Goal: Task Accomplishment & Management: Manage account settings

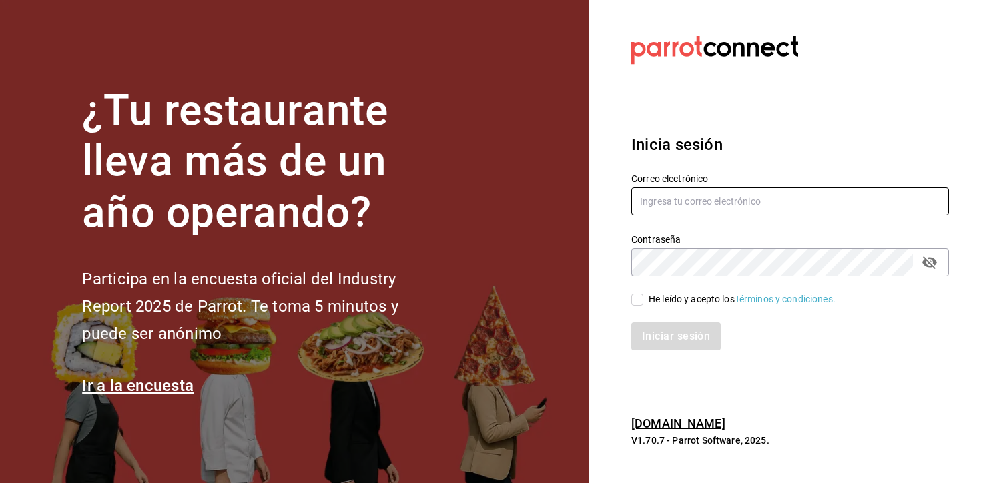
click at [681, 197] on input "text" at bounding box center [791, 202] width 318 height 28
type input "[EMAIL_ADDRESS][DOMAIN_NAME]"
click at [666, 300] on div "He leído y acepto los Términos y condiciones." at bounding box center [742, 299] width 187 height 14
click at [644, 300] on input "He leído y acepto los Términos y condiciones." at bounding box center [638, 300] width 12 height 12
checkbox input "true"
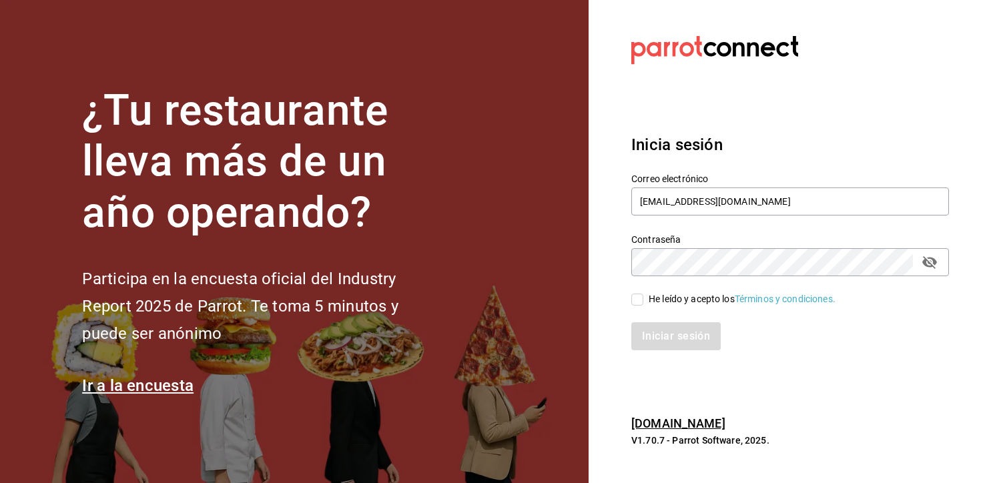
click at [632, 322] on button "Iniciar sesión" at bounding box center [676, 336] width 89 height 28
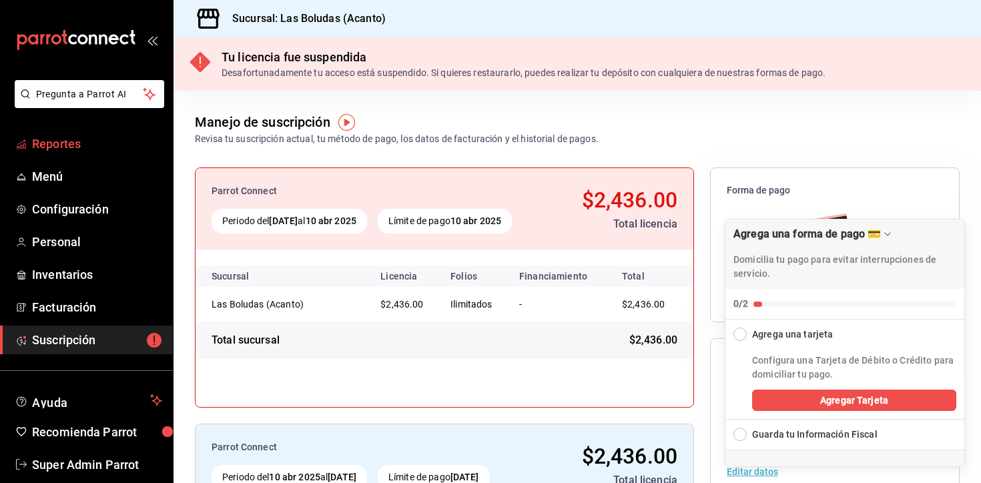
click at [62, 150] on span "Reportes" at bounding box center [97, 144] width 130 height 18
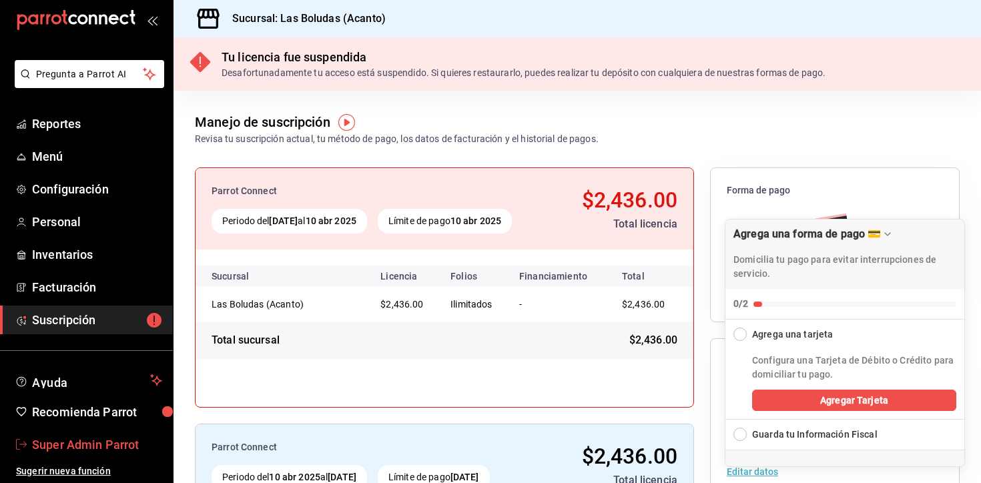
click at [83, 453] on link "Super Admin Parrot" at bounding box center [86, 445] width 173 height 29
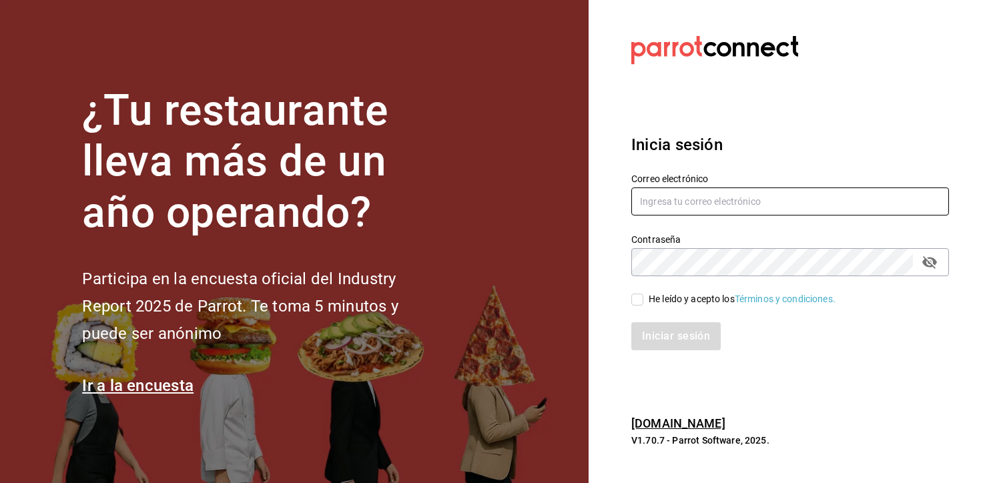
click at [664, 199] on input "text" at bounding box center [791, 202] width 318 height 28
type input "agave@sur.com"
click at [648, 292] on span "He leído y acepto los Términos y condiciones." at bounding box center [740, 299] width 192 height 14
click at [644, 294] on input "He leído y acepto los Términos y condiciones." at bounding box center [638, 300] width 12 height 12
checkbox input "true"
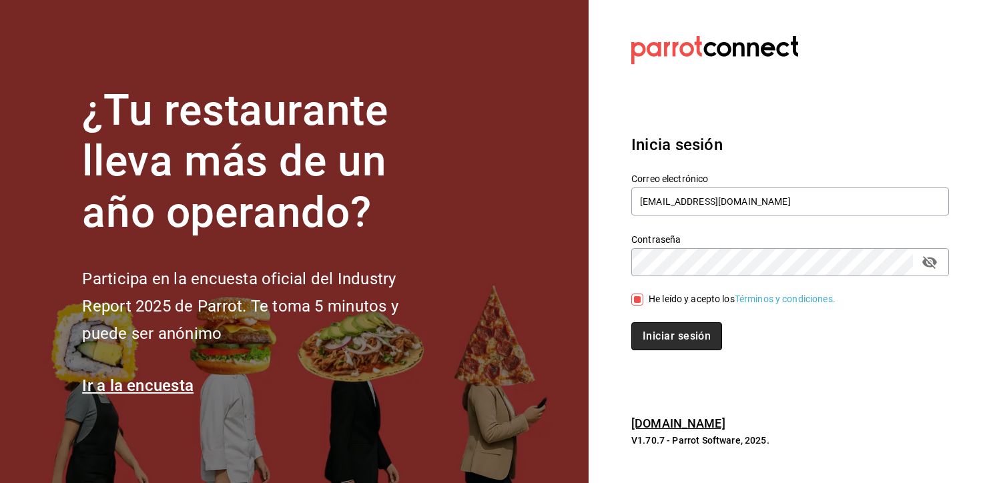
click at [659, 348] on button "Iniciar sesión" at bounding box center [677, 336] width 91 height 28
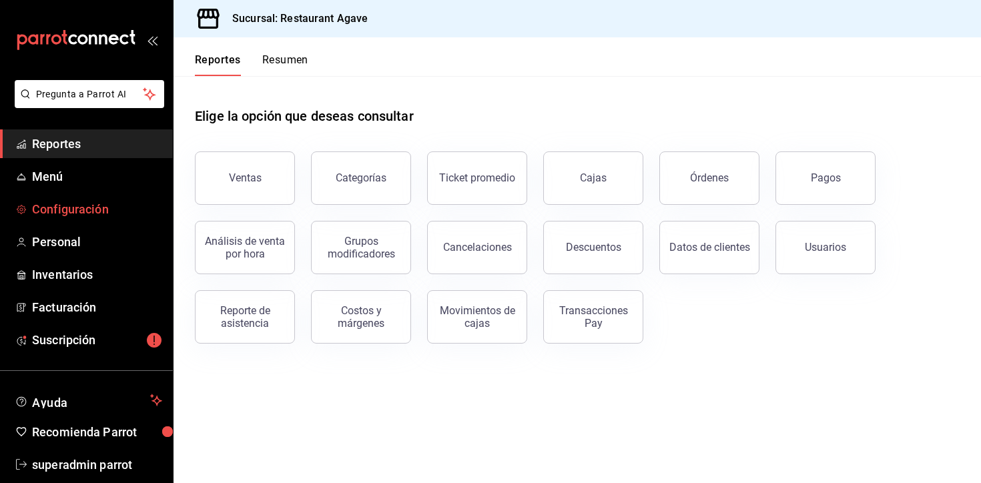
click at [94, 195] on link "Configuración" at bounding box center [86, 209] width 173 height 29
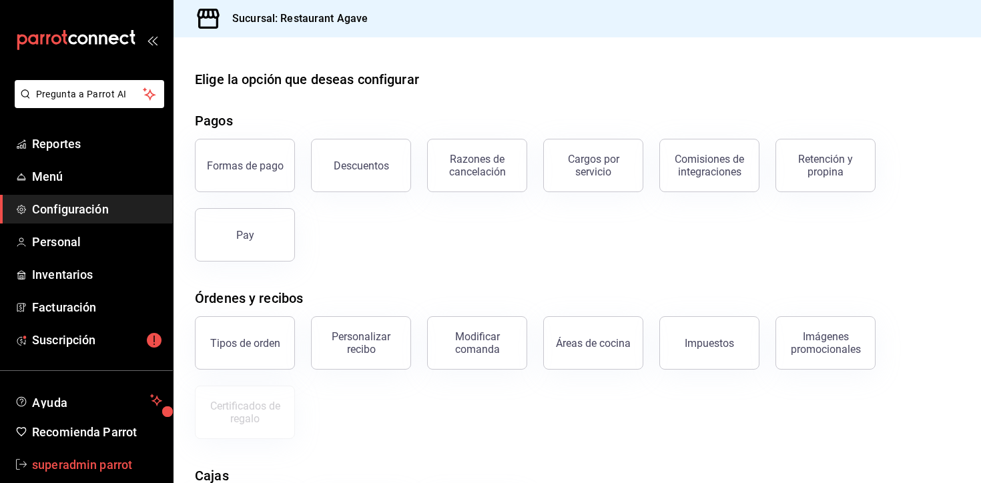
scroll to position [20, 0]
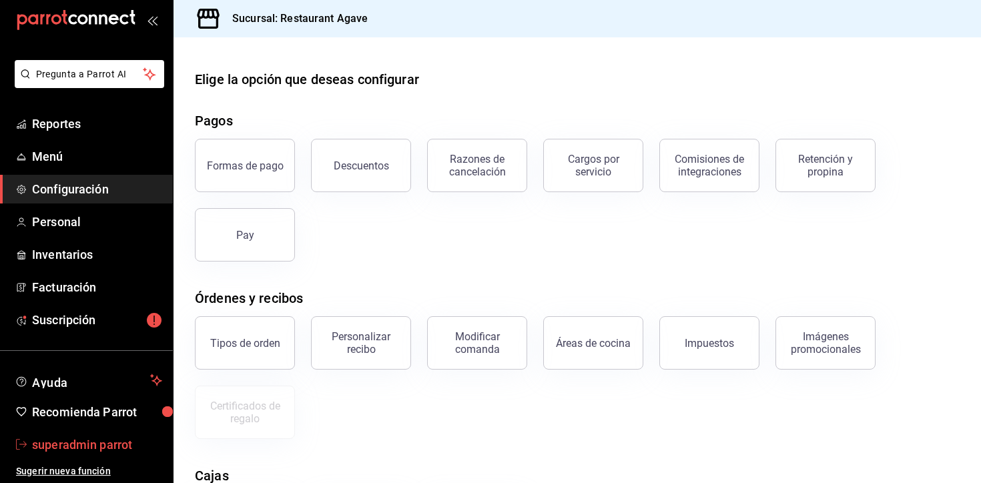
click at [102, 441] on span "superadmin parrot" at bounding box center [97, 445] width 130 height 18
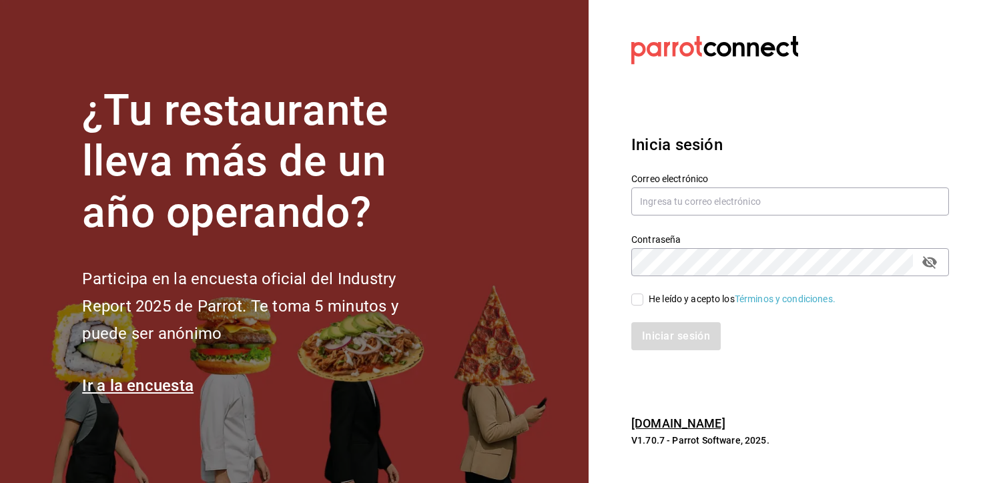
click at [606, 146] on section "Datos incorrectos. Verifica que tu Correo o Contraseña estén bien escritos. Ini…" at bounding box center [785, 241] width 393 height 483
